Goal: Task Accomplishment & Management: Use online tool/utility

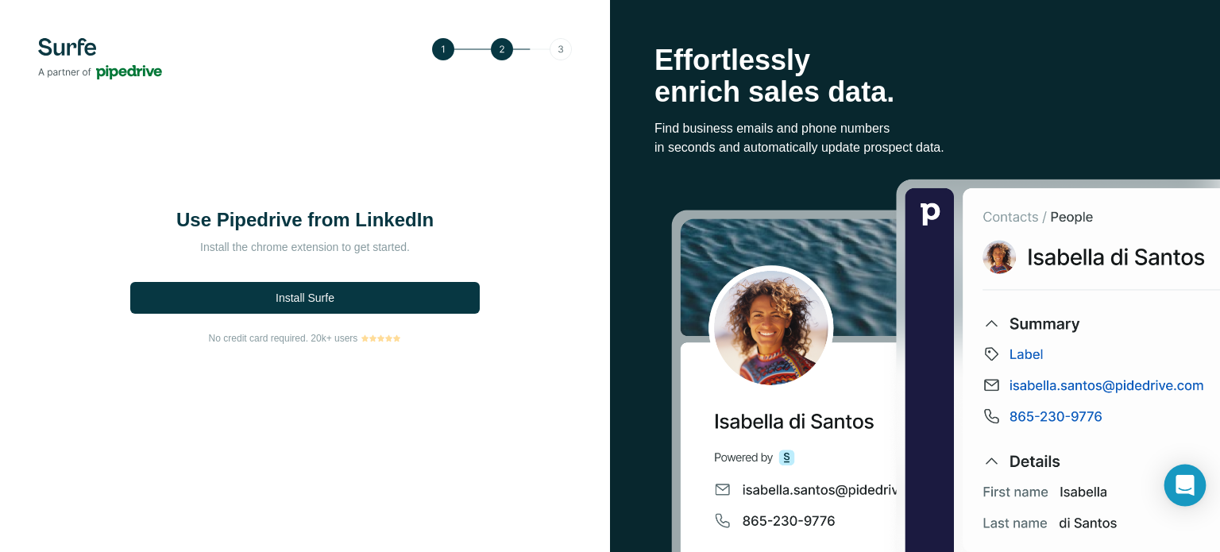
click at [1183, 492] on icon "Open Intercom Messenger" at bounding box center [1185, 485] width 21 height 21
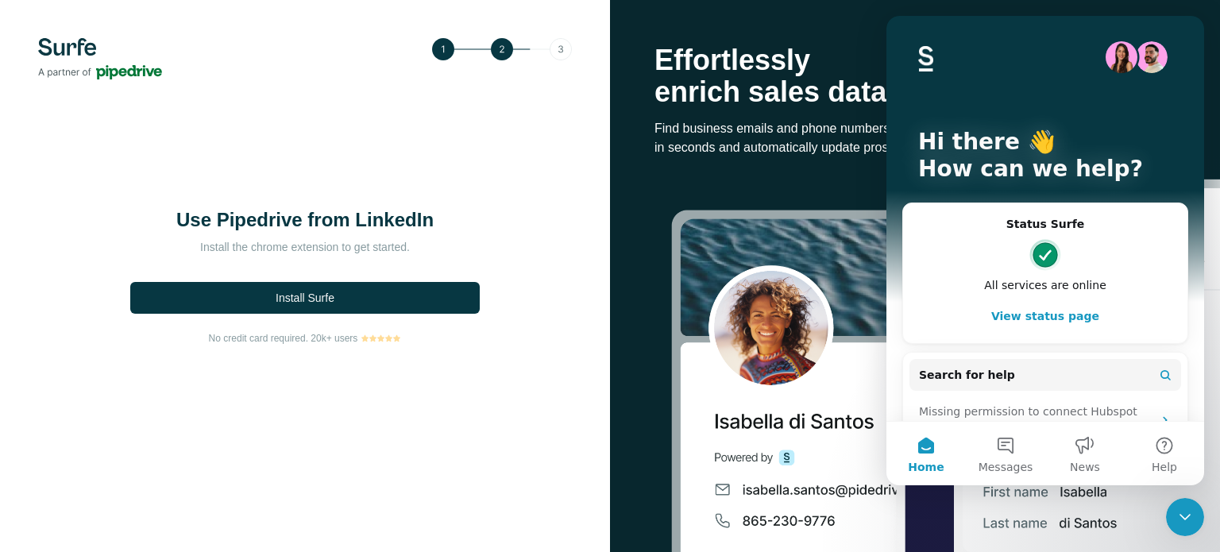
click at [519, 396] on div "Use Pipedrive from LinkedIn Install the chrome extension to get started. Instal…" at bounding box center [305, 276] width 610 height 552
click at [1181, 512] on icon "Close Intercom Messenger" at bounding box center [1184, 516] width 19 height 19
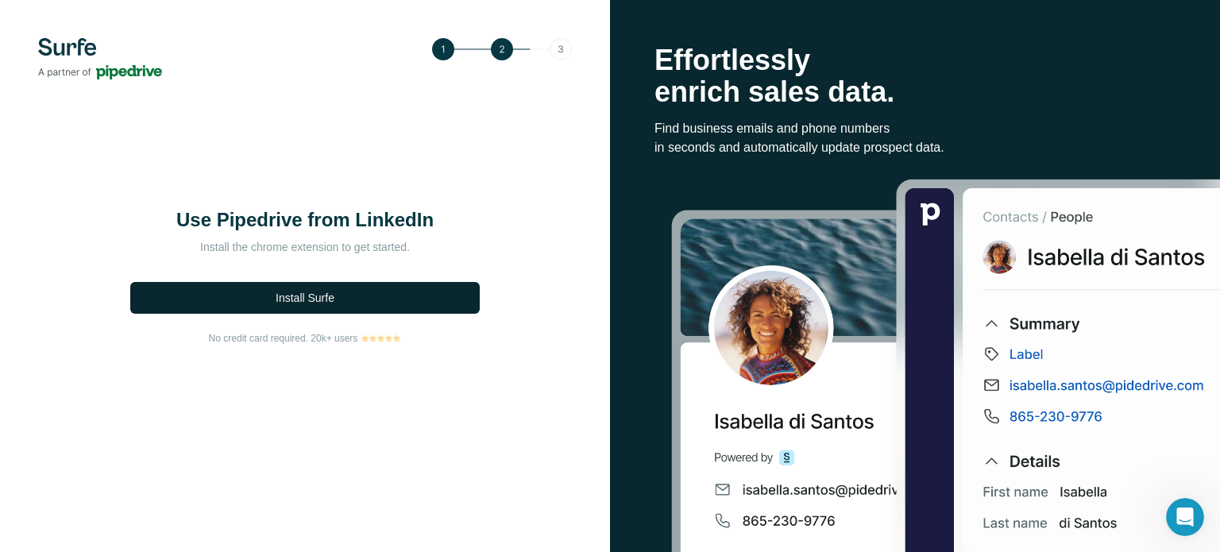
click at [403, 313] on button "Install Surfe" at bounding box center [304, 298] width 349 height 32
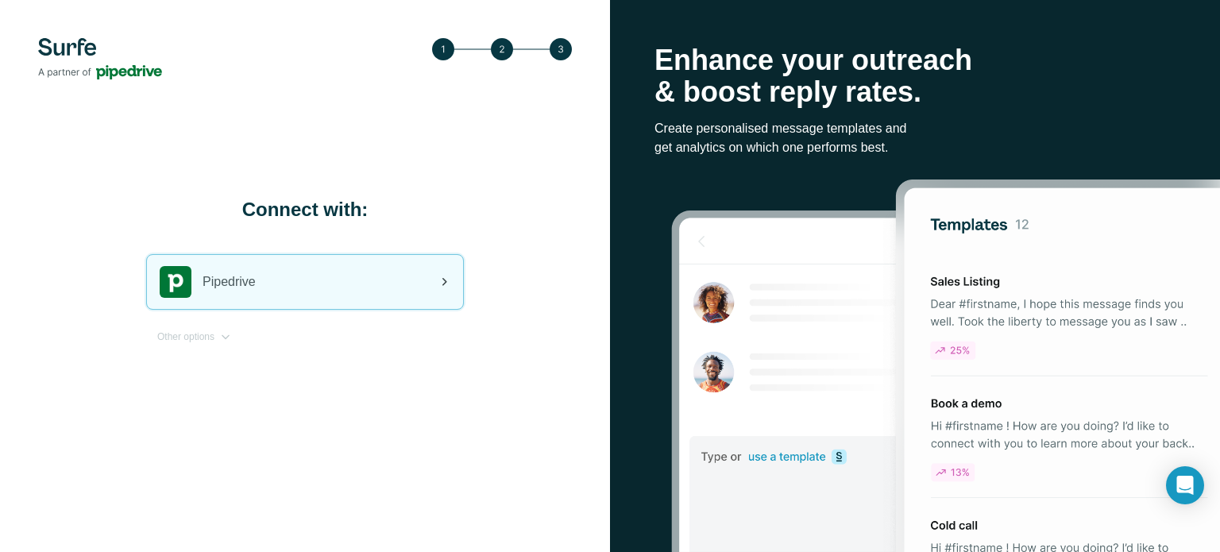
click at [442, 282] on icon at bounding box center [443, 281] width 19 height 19
